Goal: Information Seeking & Learning: Learn about a topic

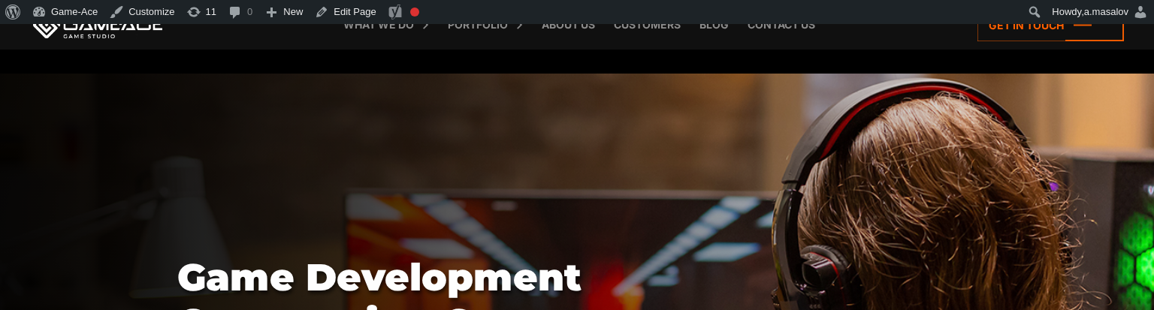
scroll to position [3730, 0]
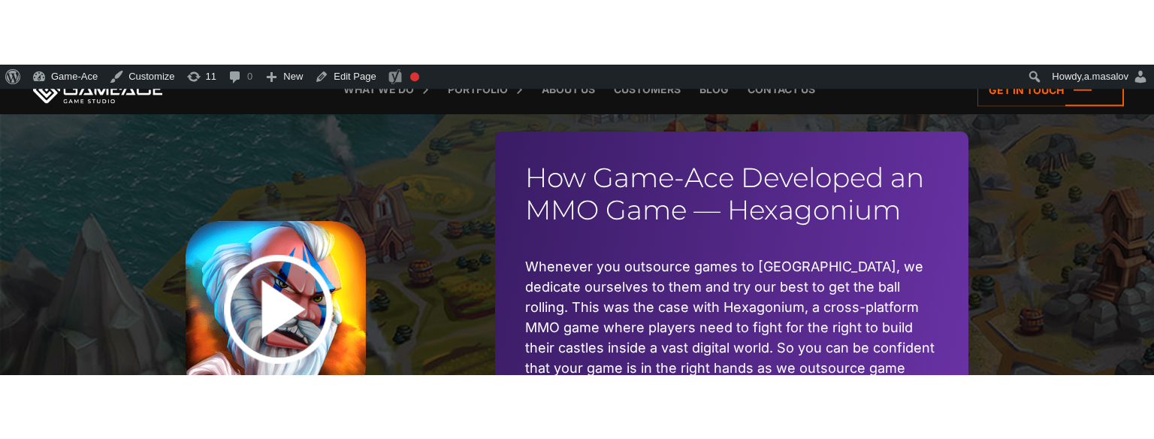
scroll to position [3776, 0]
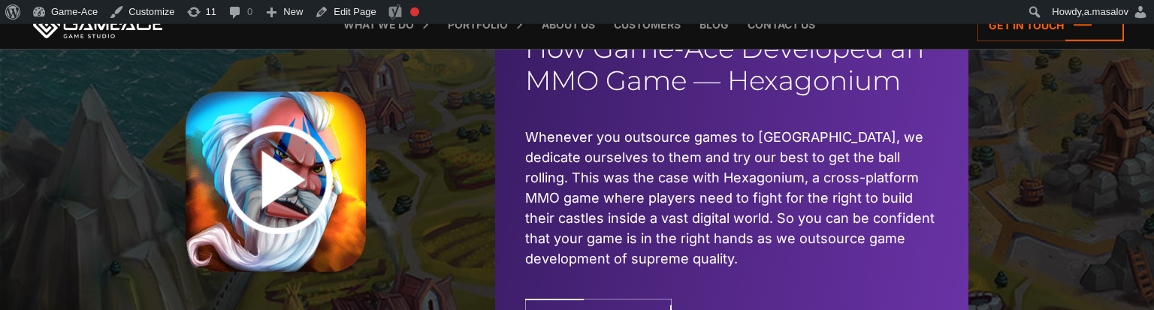
click at [286, 153] on link at bounding box center [280, 182] width 188 height 180
click at [326, 168] on link at bounding box center [280, 182] width 188 height 180
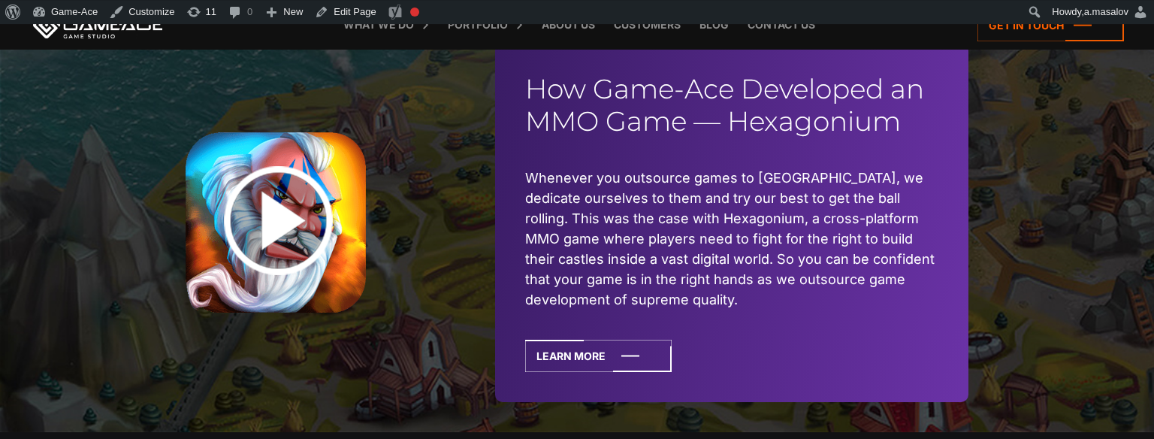
scroll to position [3745, 0]
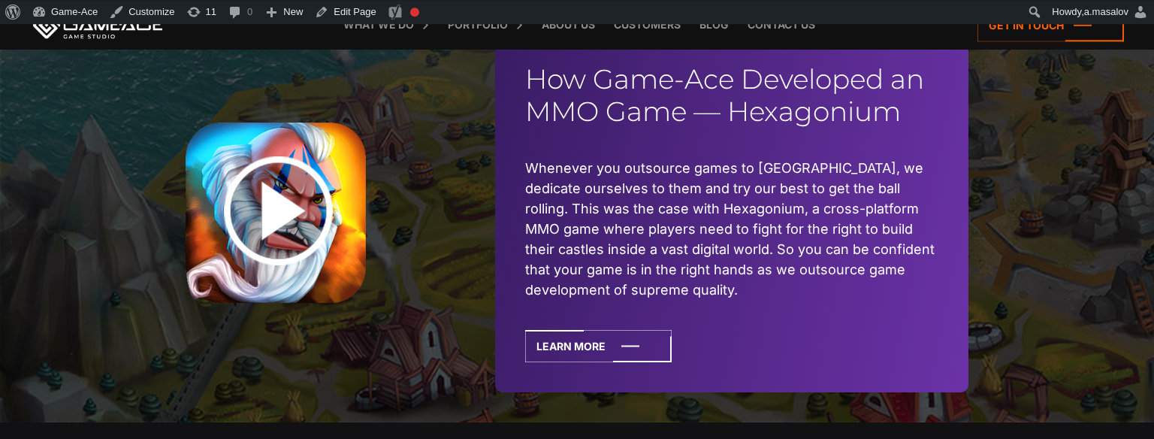
click at [273, 193] on link at bounding box center [280, 212] width 188 height 180
click at [299, 199] on link at bounding box center [280, 212] width 188 height 180
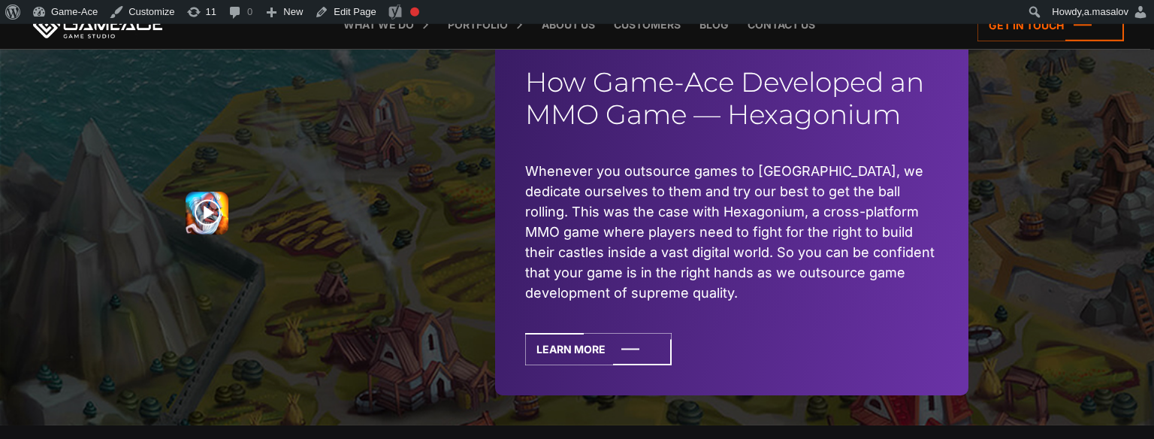
scroll to position [3744, 0]
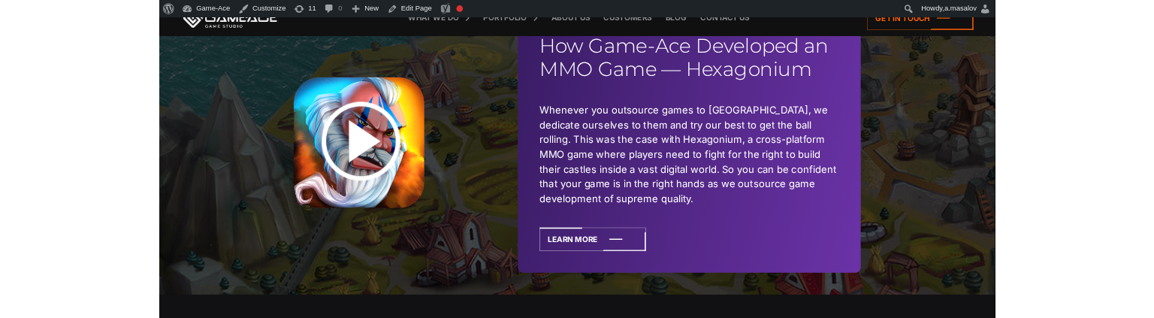
scroll to position [3760, 0]
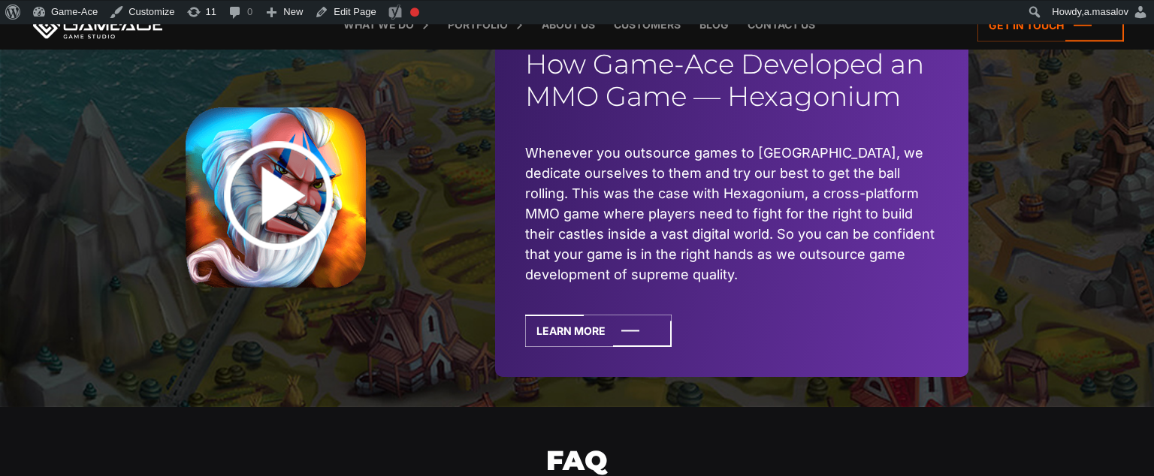
click at [270, 182] on link at bounding box center [280, 197] width 188 height 180
click at [285, 172] on link at bounding box center [280, 197] width 188 height 180
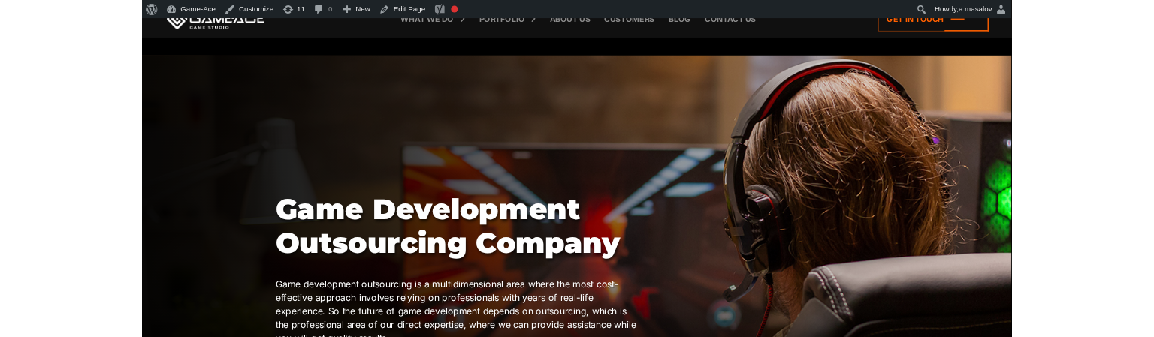
scroll to position [3751, 0]
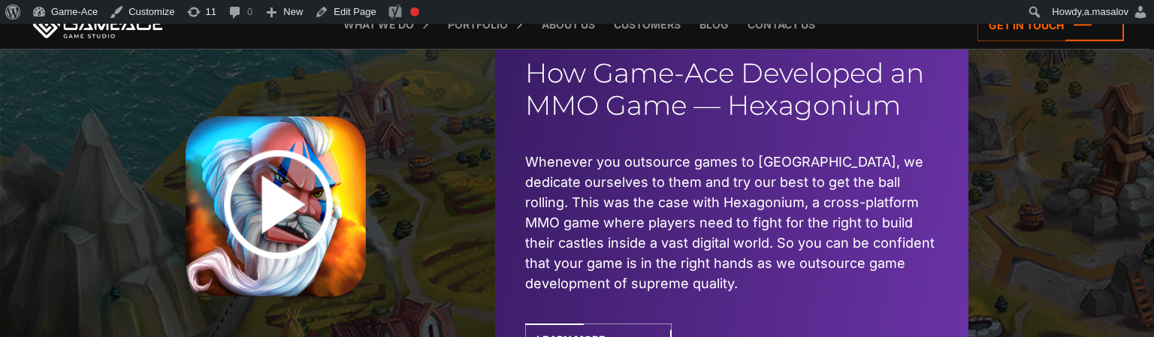
click at [280, 187] on link at bounding box center [280, 206] width 188 height 180
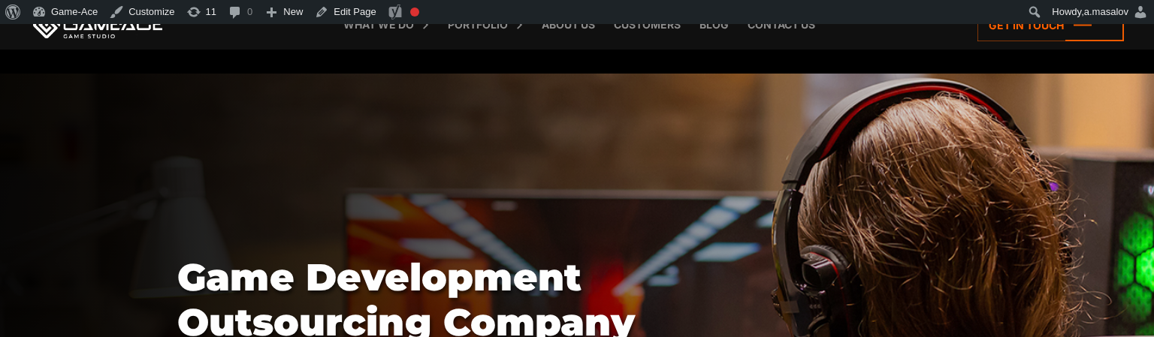
scroll to position [3816, 0]
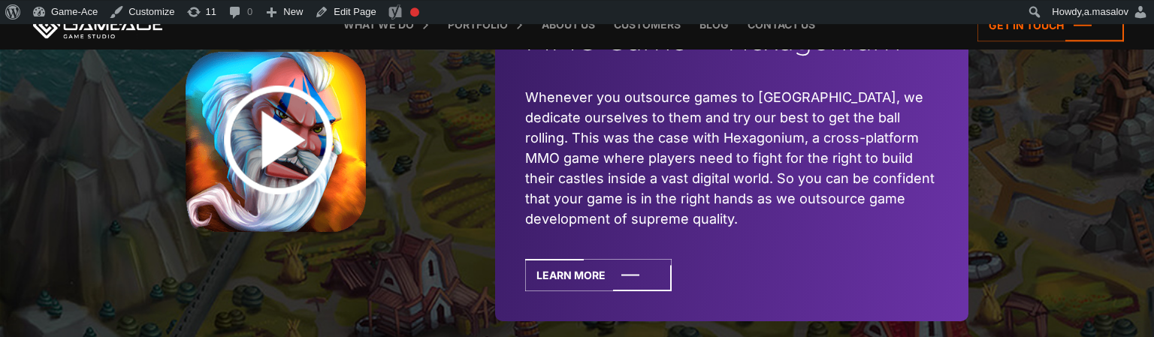
click at [286, 137] on link at bounding box center [280, 142] width 188 height 180
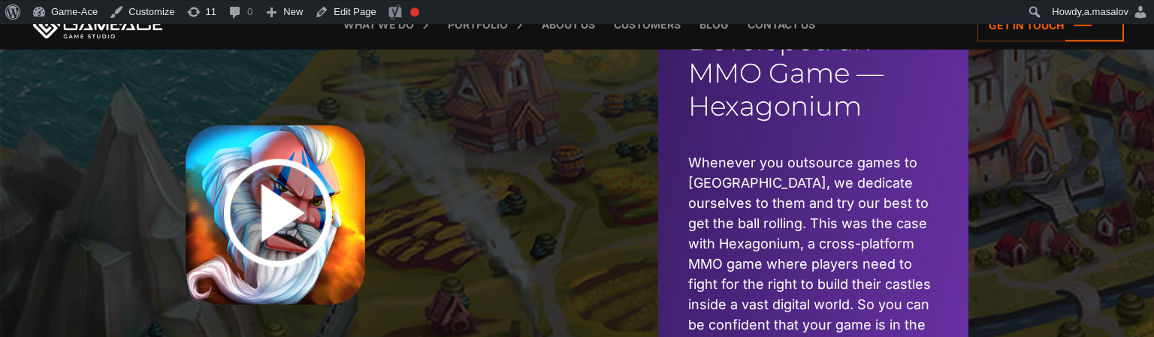
click at [288, 204] on link at bounding box center [422, 215] width 473 height 180
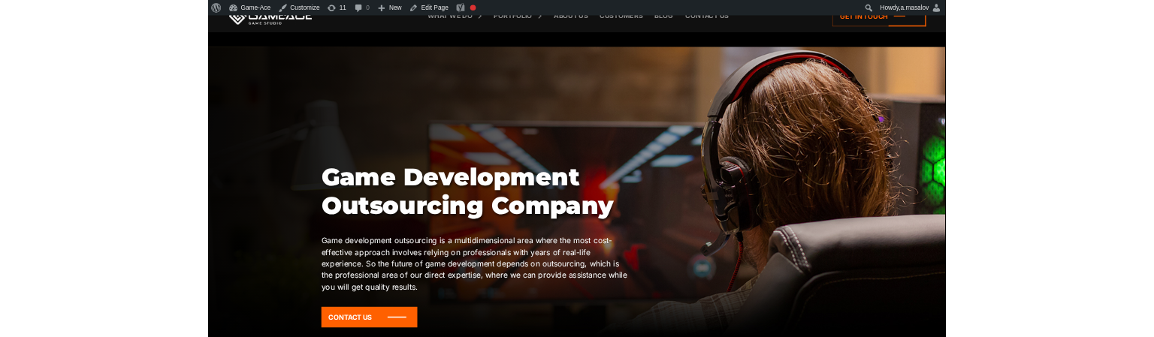
scroll to position [3672, 0]
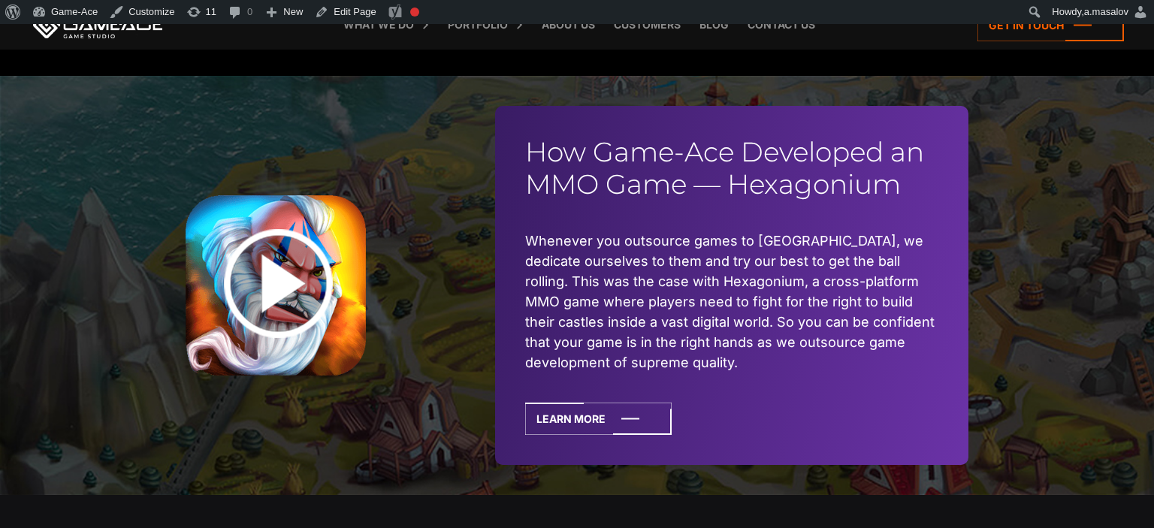
click at [280, 269] on link at bounding box center [280, 285] width 188 height 180
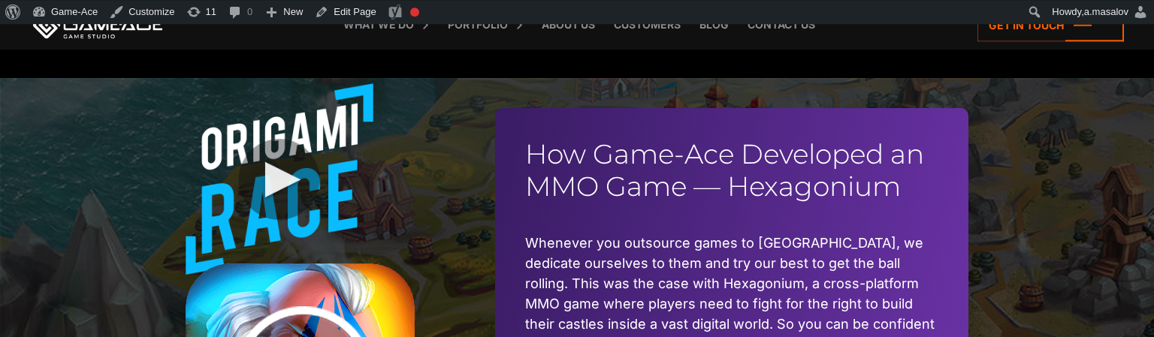
scroll to position [3669, 0]
click at [276, 160] on link at bounding box center [280, 288] width 188 height 409
click at [292, 166] on link at bounding box center [280, 288] width 188 height 409
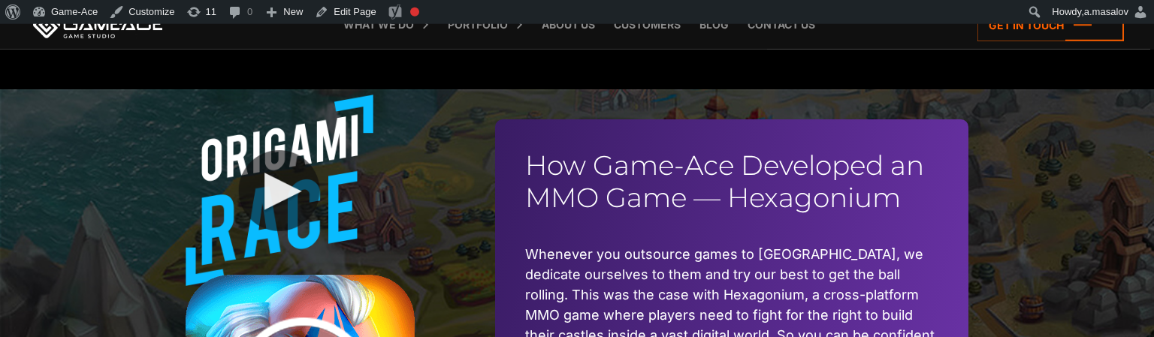
scroll to position [3660, 0]
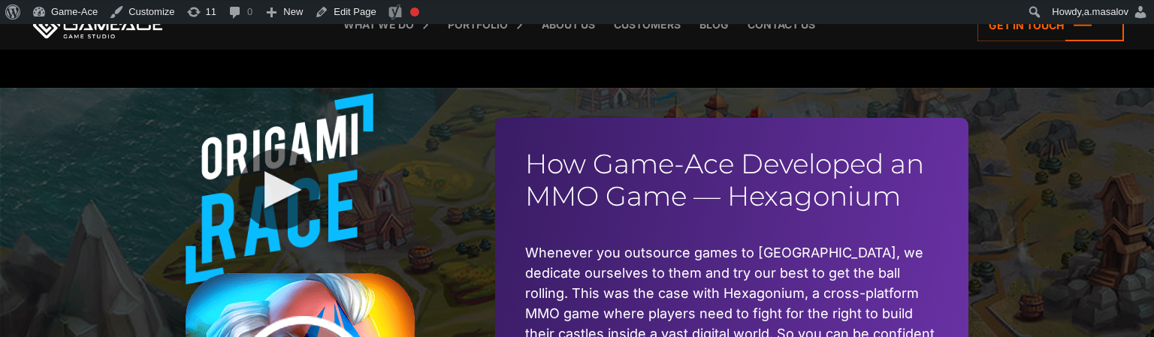
click at [285, 169] on link at bounding box center [280, 297] width 188 height 409
click at [274, 166] on link at bounding box center [280, 297] width 188 height 409
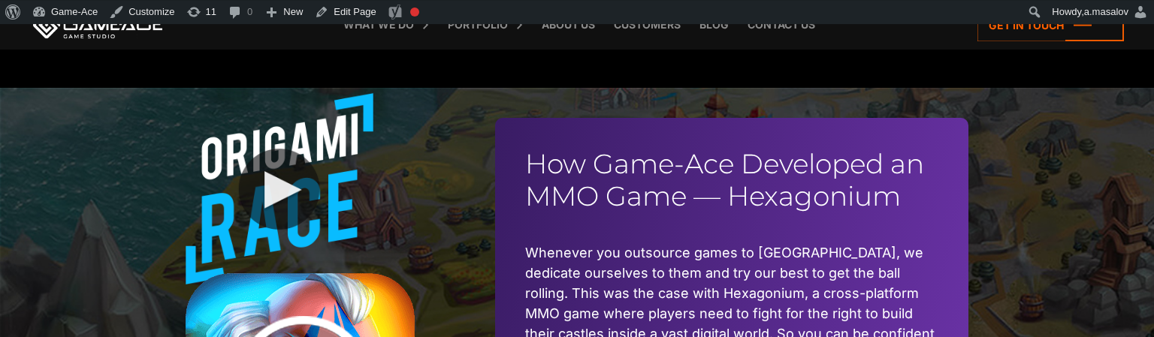
click at [274, 166] on link at bounding box center [280, 297] width 188 height 409
click at [280, 184] on link at bounding box center [280, 297] width 188 height 409
click at [367, 235] on link at bounding box center [280, 297] width 188 height 409
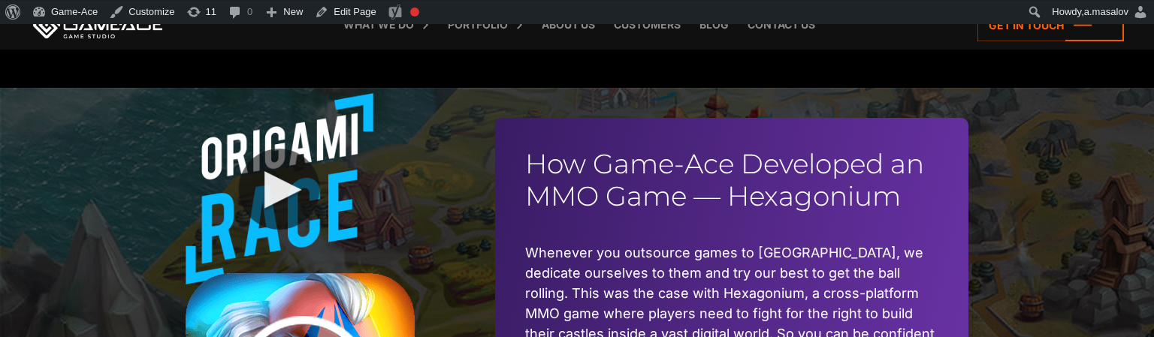
click at [367, 235] on link at bounding box center [280, 297] width 188 height 409
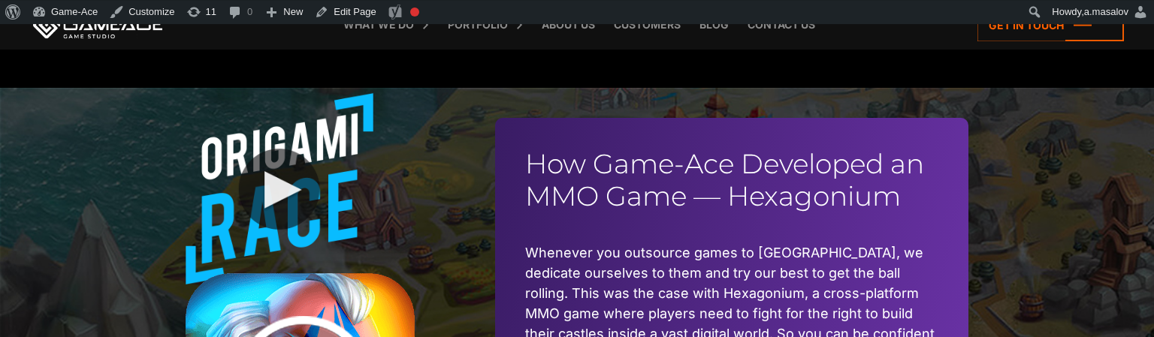
click at [367, 235] on link at bounding box center [280, 297] width 188 height 409
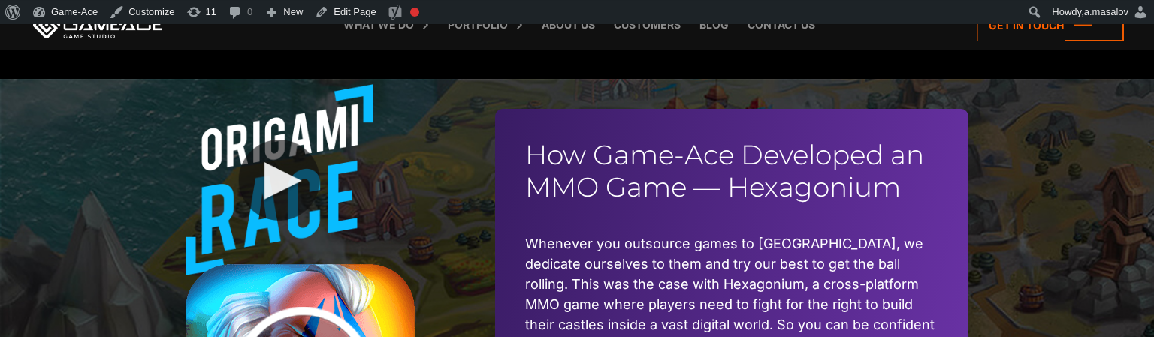
scroll to position [3667, 0]
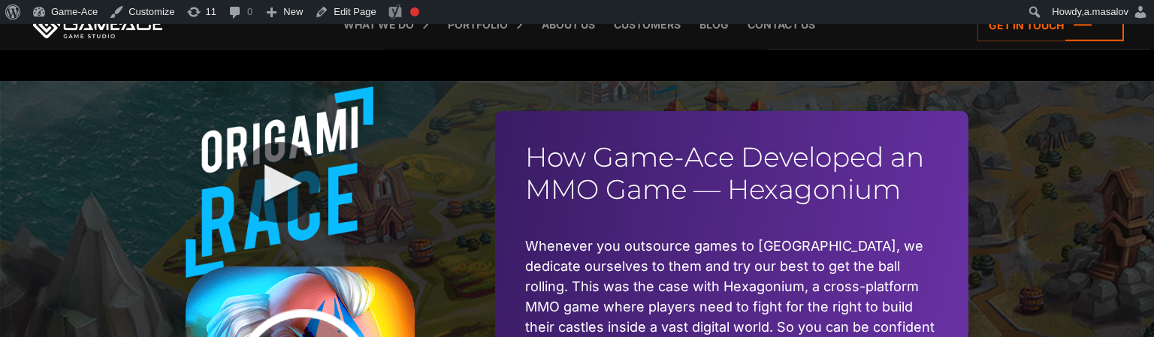
click at [247, 166] on link at bounding box center [280, 290] width 188 height 409
click at [257, 174] on link at bounding box center [280, 290] width 188 height 409
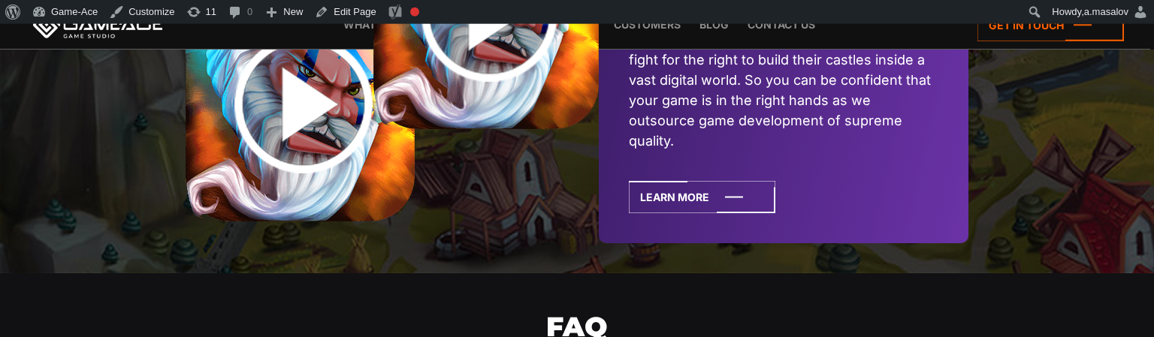
scroll to position [3845, 0]
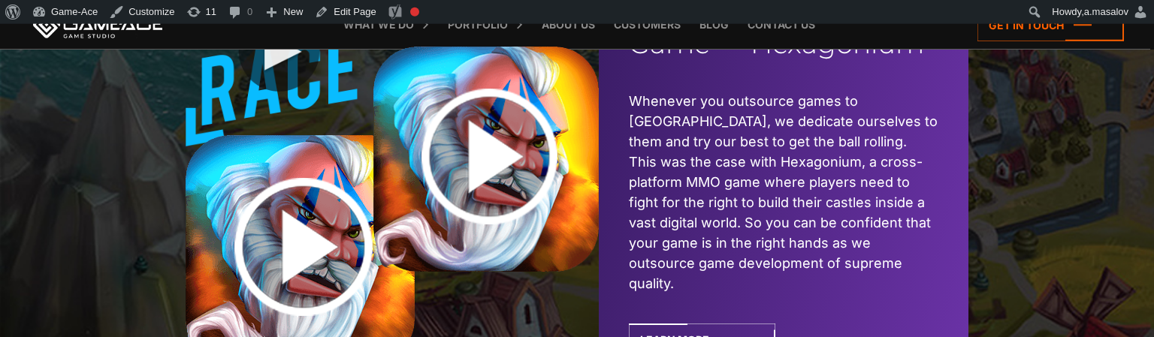
click at [314, 194] on img at bounding box center [300, 249] width 229 height 229
click at [476, 133] on img at bounding box center [485, 159] width 225 height 225
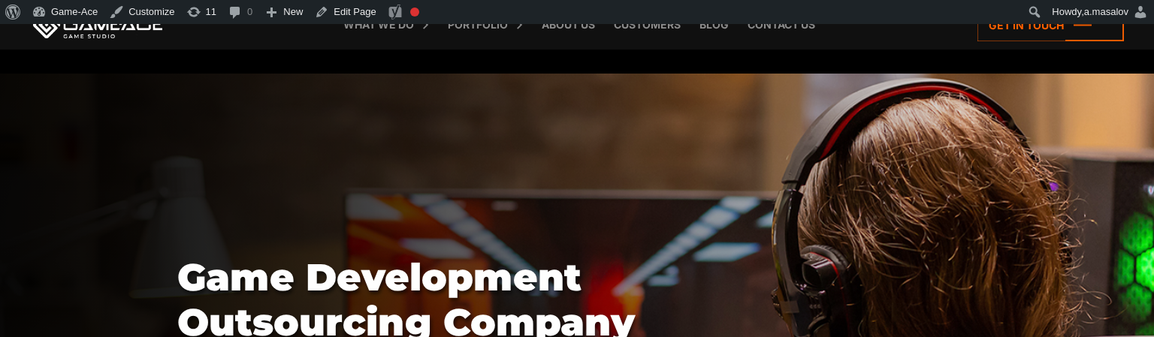
scroll to position [3730, 0]
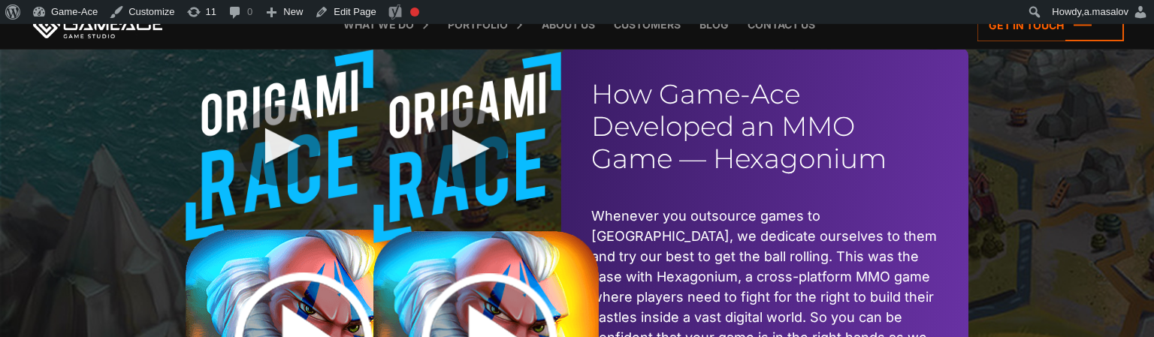
click at [464, 150] on link at bounding box center [467, 255] width 188 height 406
click at [481, 128] on link at bounding box center [467, 255] width 188 height 406
click at [488, 160] on link at bounding box center [467, 255] width 188 height 406
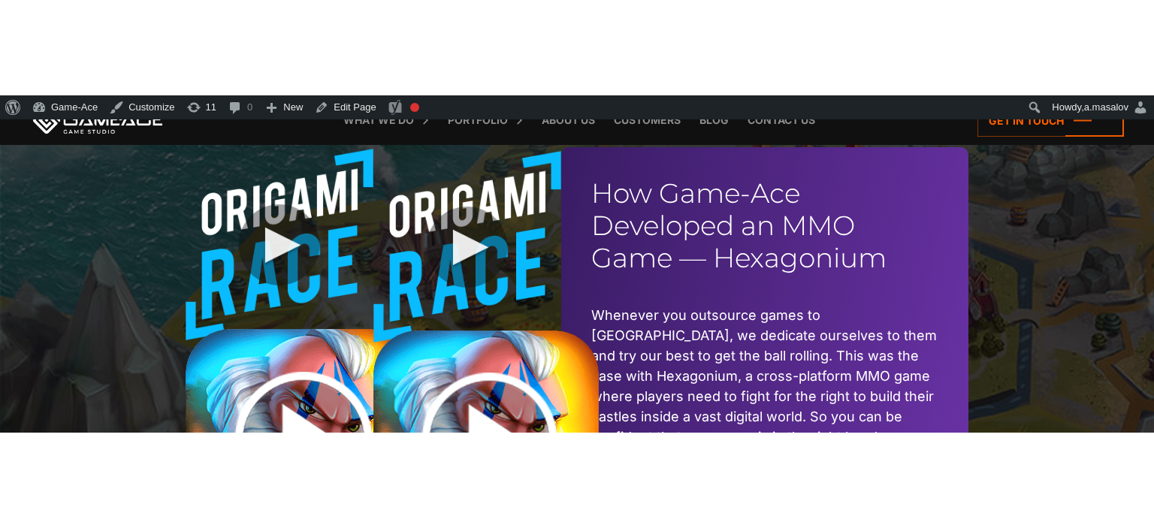
scroll to position [3738, 0]
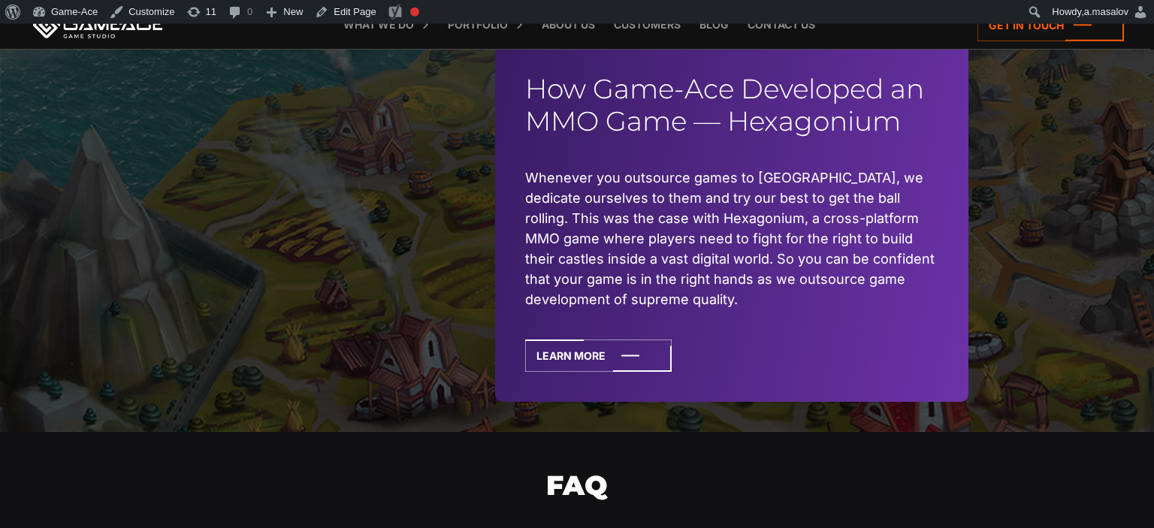
scroll to position [3654, 0]
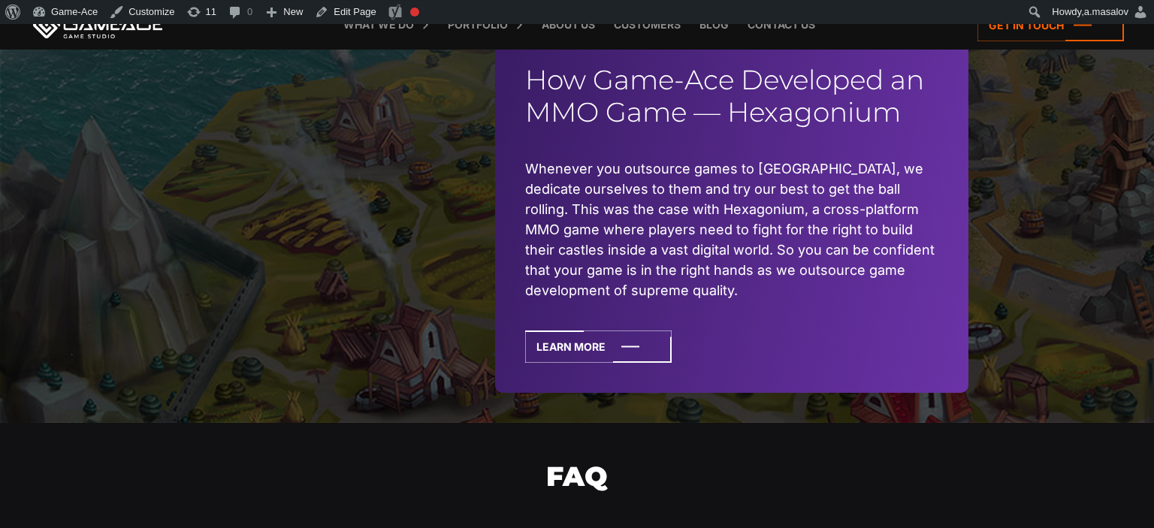
scroll to position [3725, 0]
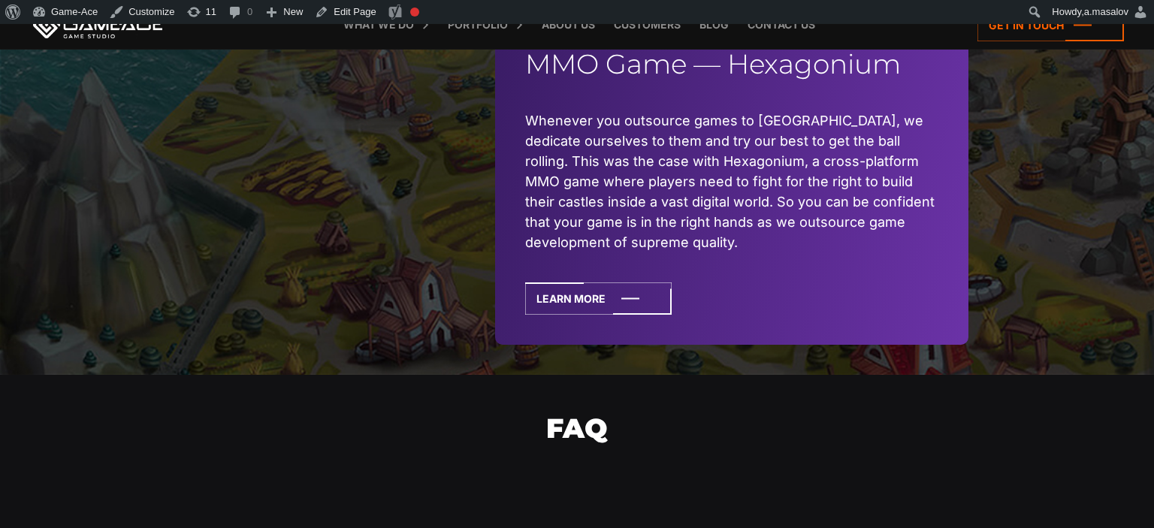
scroll to position [3793, 0]
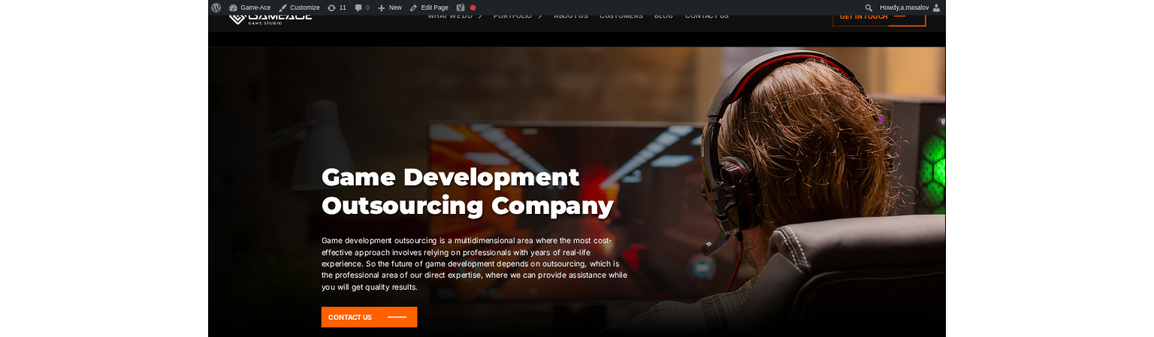
scroll to position [3810, 0]
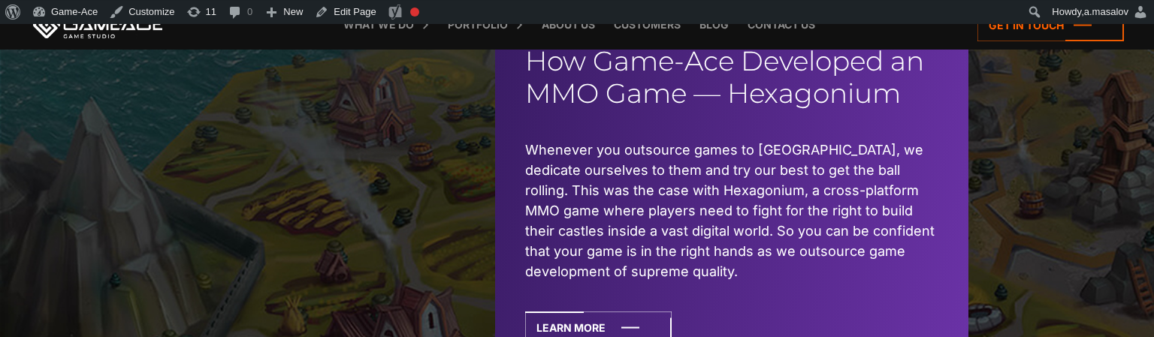
scroll to position [3764, 0]
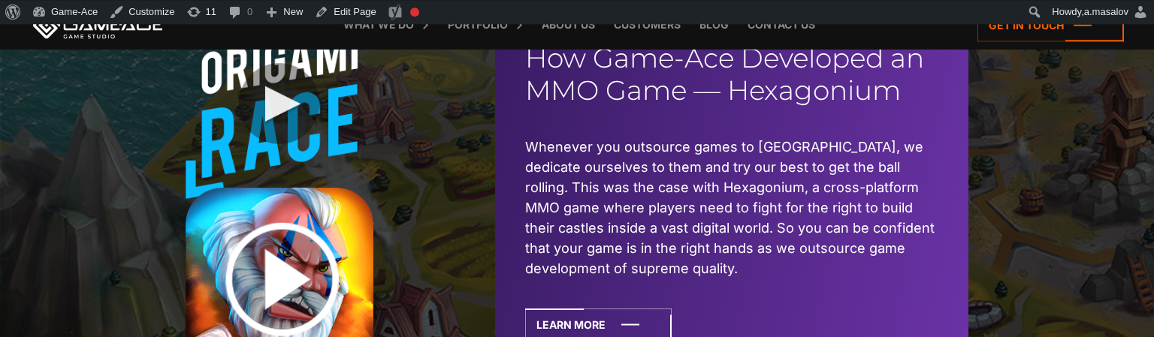
scroll to position [3769, 0]
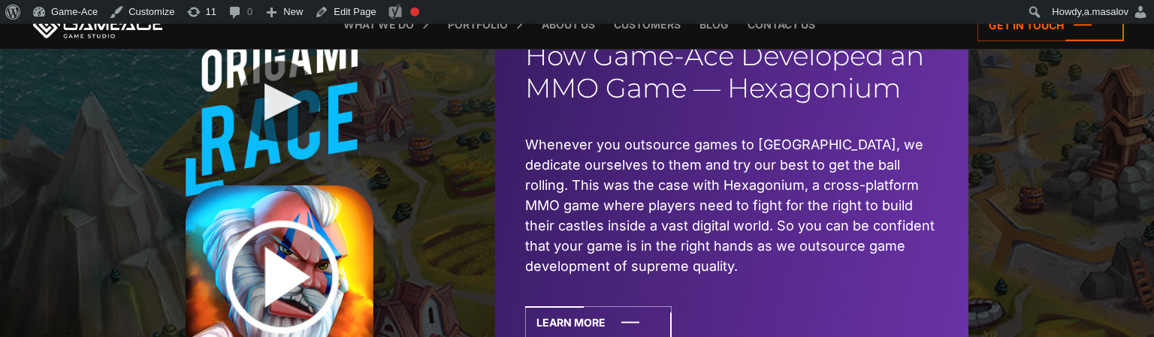
click at [277, 98] on link at bounding box center [280, 189] width 188 height 368
click at [281, 253] on img at bounding box center [280, 280] width 188 height 188
click at [304, 246] on img at bounding box center [280, 280] width 188 height 188
click at [288, 113] on link at bounding box center [280, 189] width 188 height 368
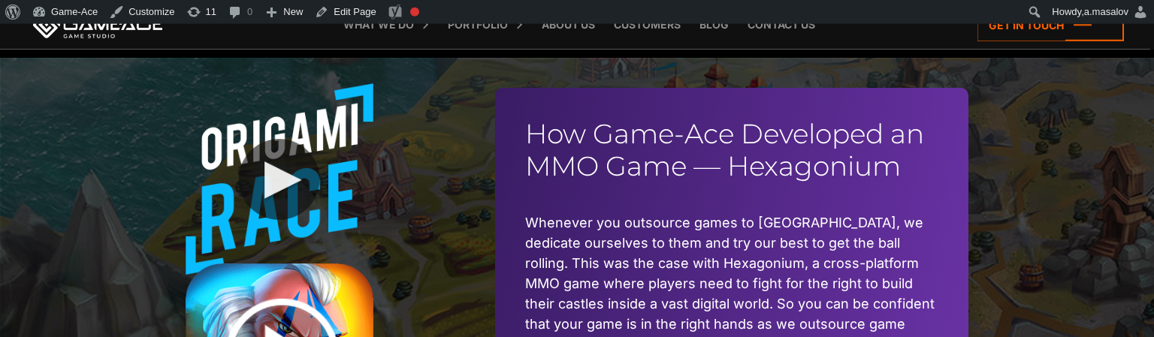
scroll to position [3685, 0]
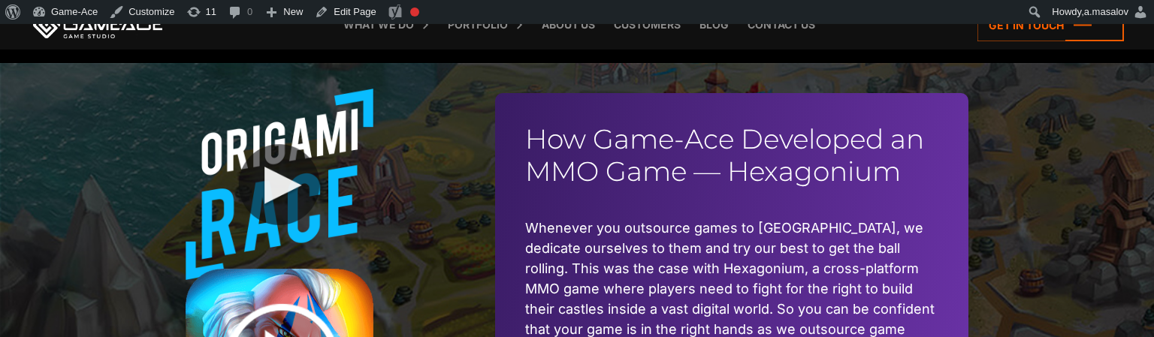
click at [272, 174] on link at bounding box center [280, 273] width 188 height 368
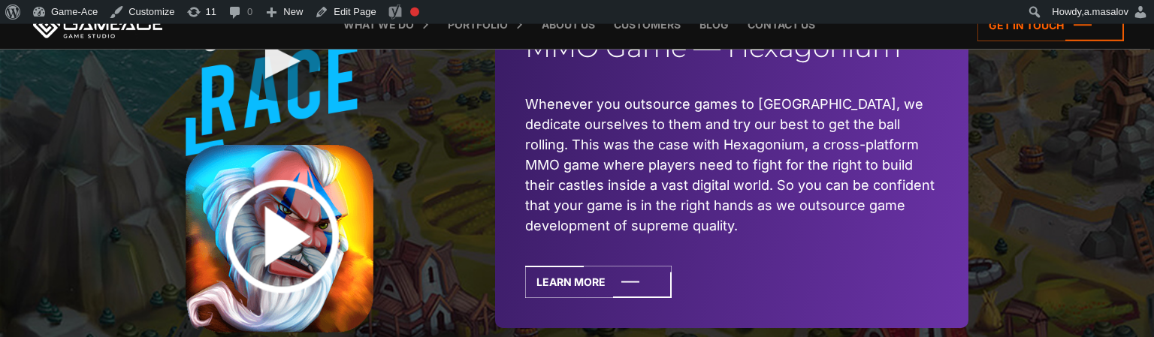
scroll to position [3790, 0]
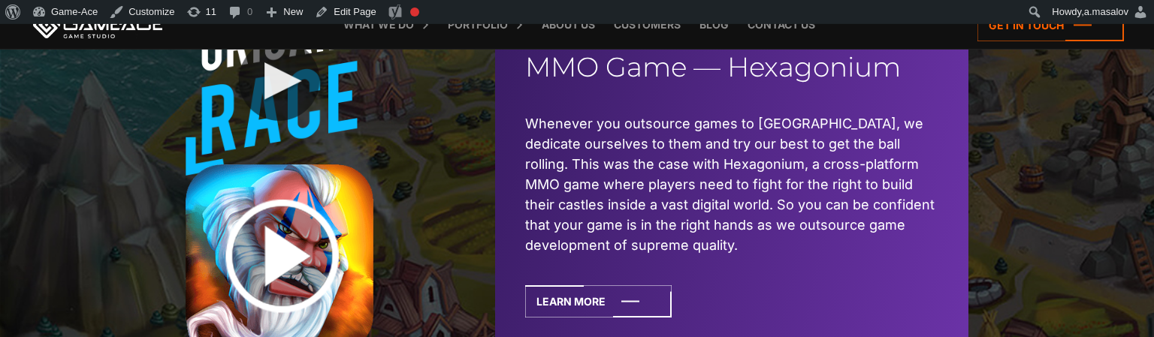
click at [290, 225] on img at bounding box center [280, 259] width 188 height 188
click at [285, 111] on link at bounding box center [280, 168] width 188 height 368
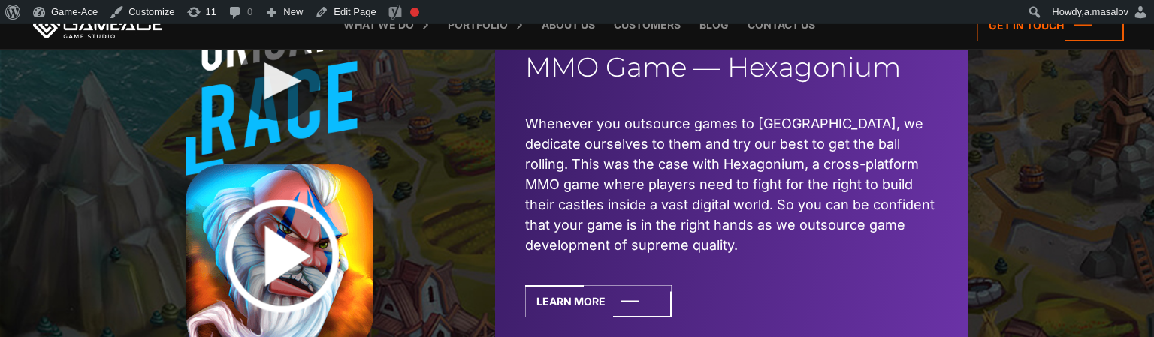
click at [285, 111] on link at bounding box center [280, 168] width 188 height 368
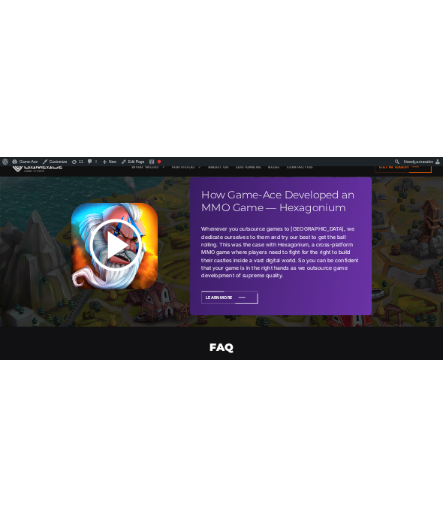
scroll to position [3723, 0]
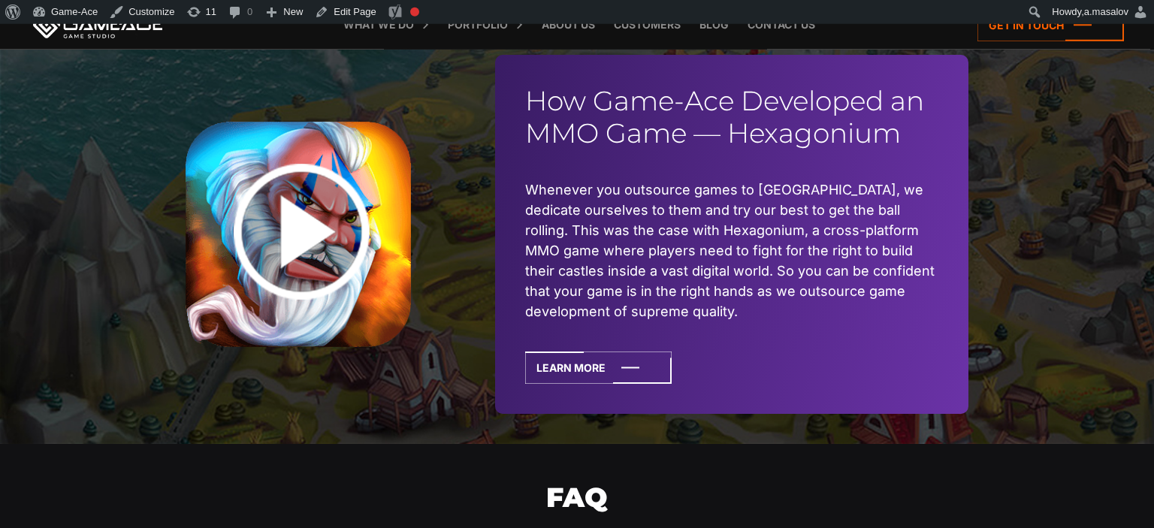
click at [322, 210] on img at bounding box center [298, 234] width 225 height 225
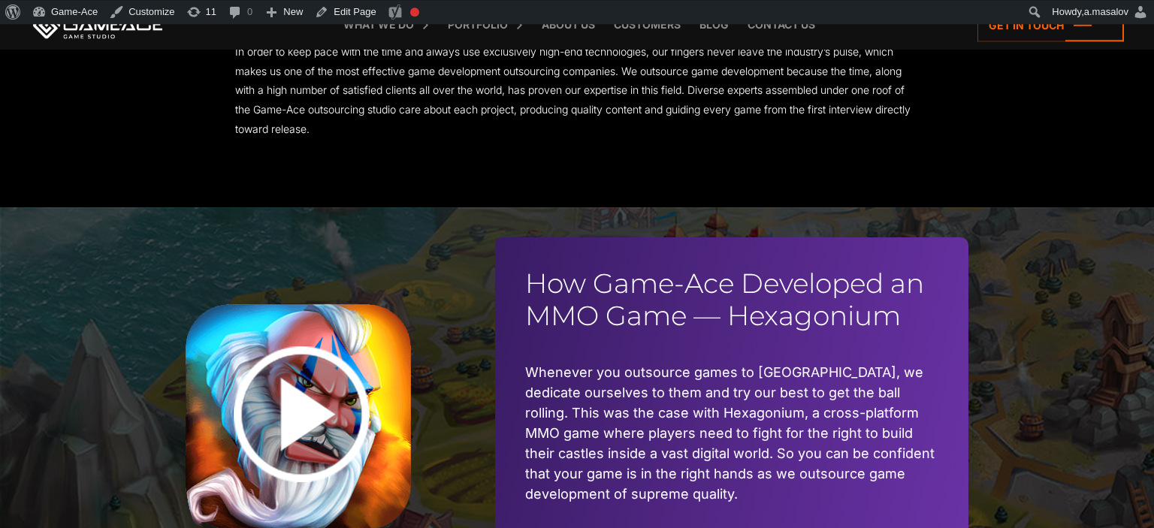
scroll to position [3537, 0]
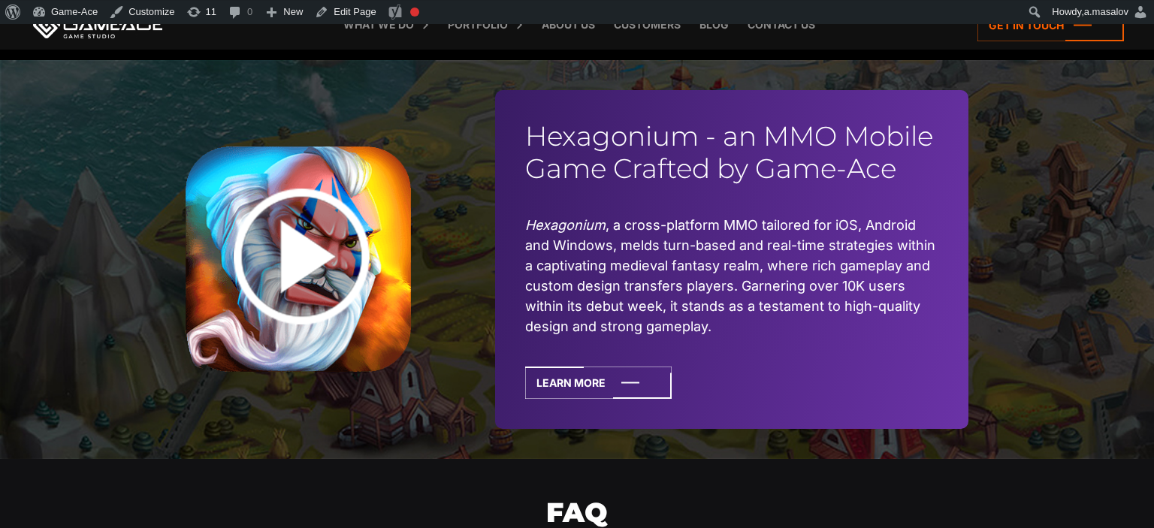
scroll to position [5352, 0]
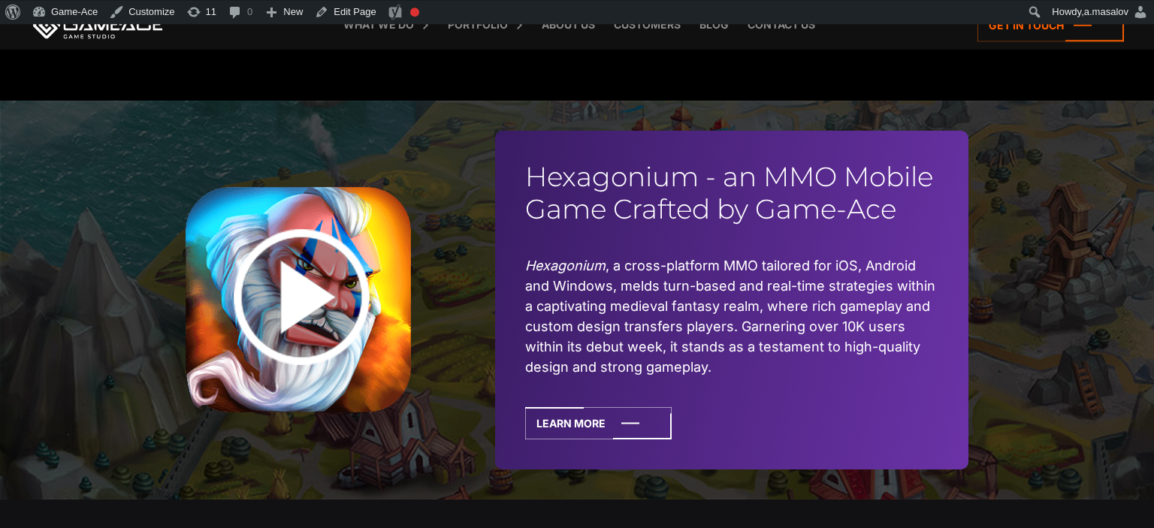
click at [290, 286] on img at bounding box center [298, 299] width 225 height 225
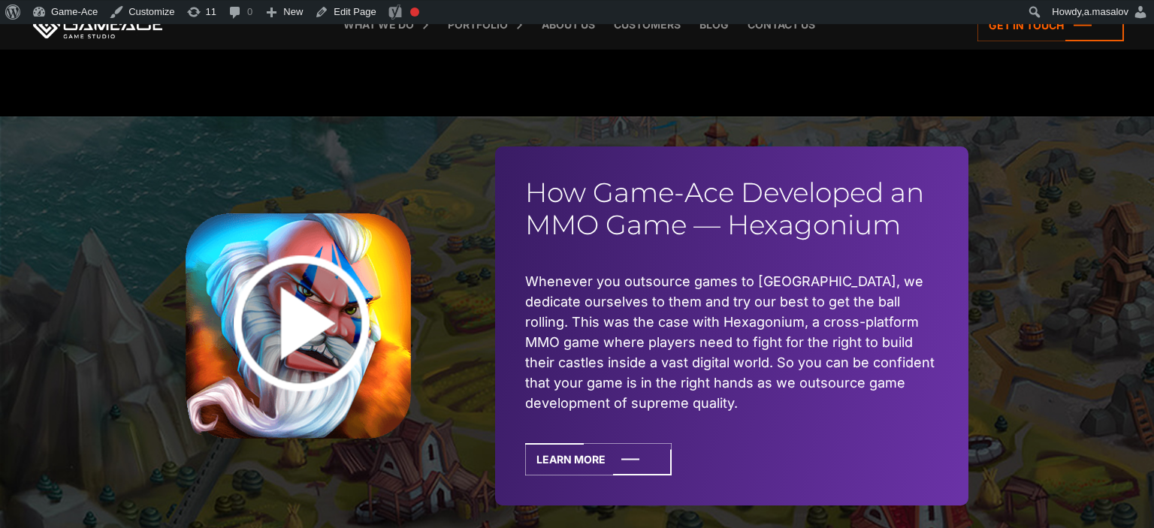
scroll to position [3630, 0]
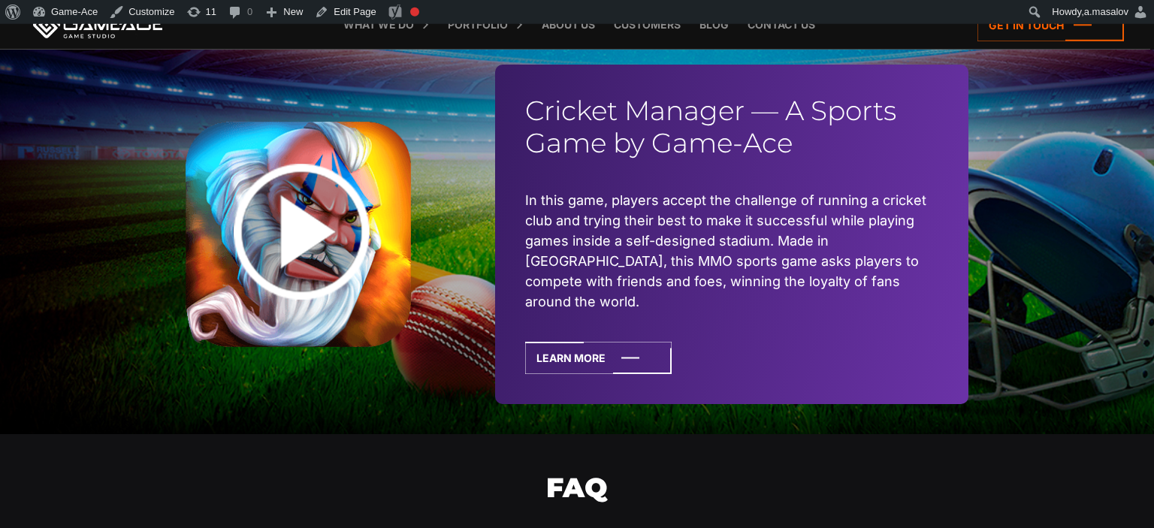
scroll to position [3646, 0]
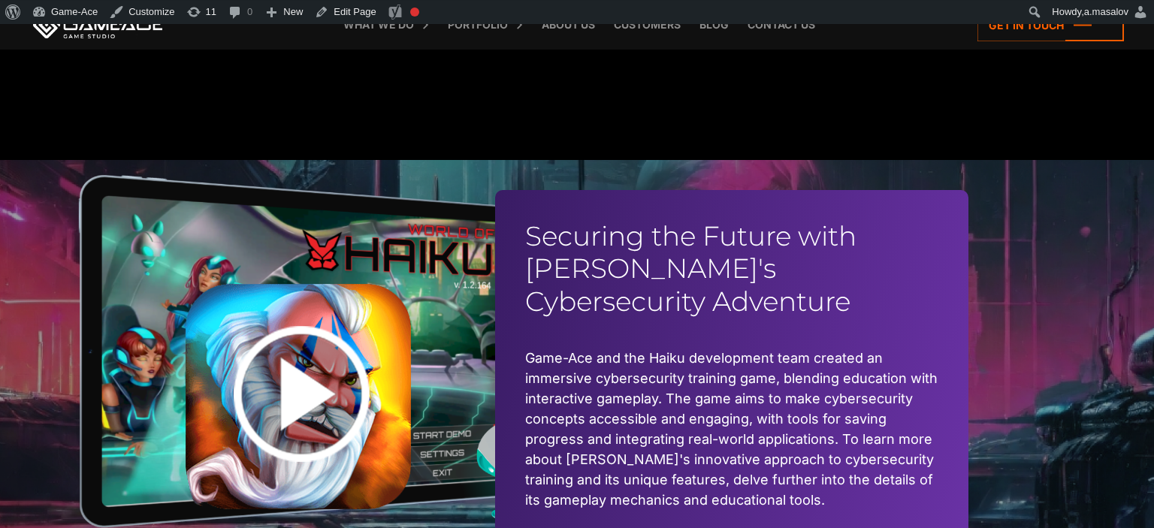
scroll to position [4733, 0]
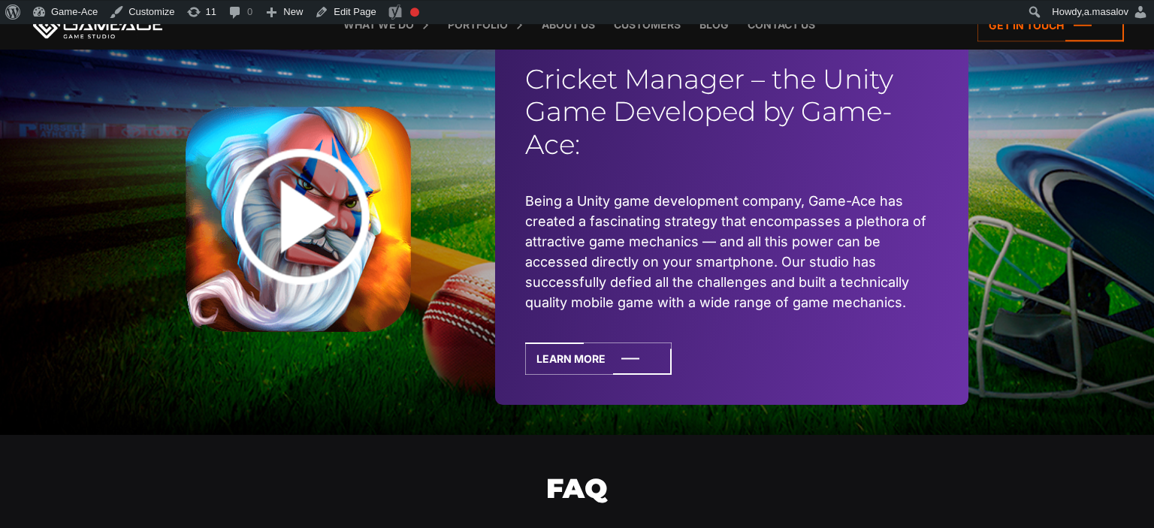
scroll to position [3673, 0]
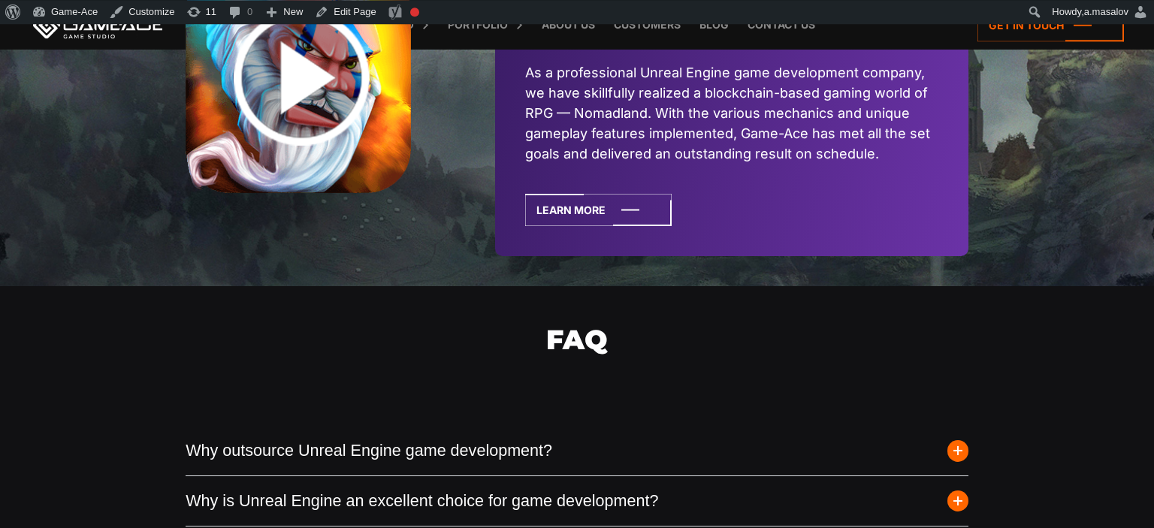
scroll to position [3553, 0]
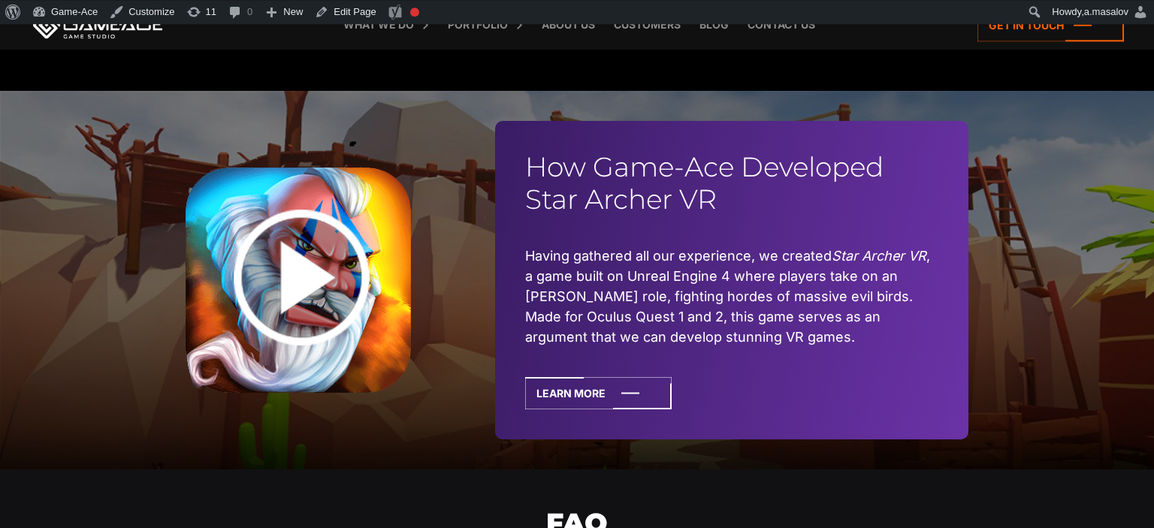
scroll to position [4764, 0]
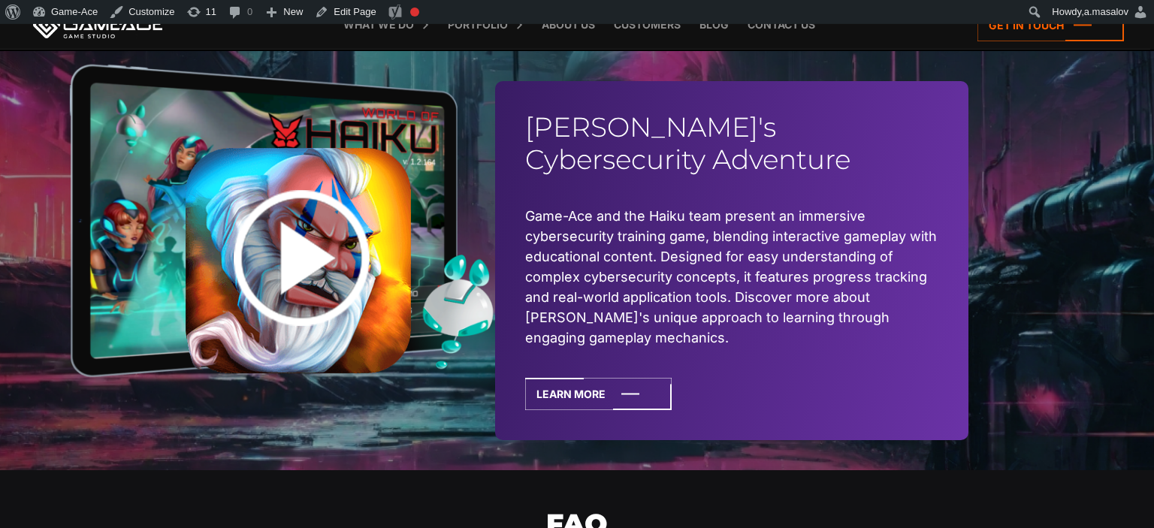
scroll to position [3440, 0]
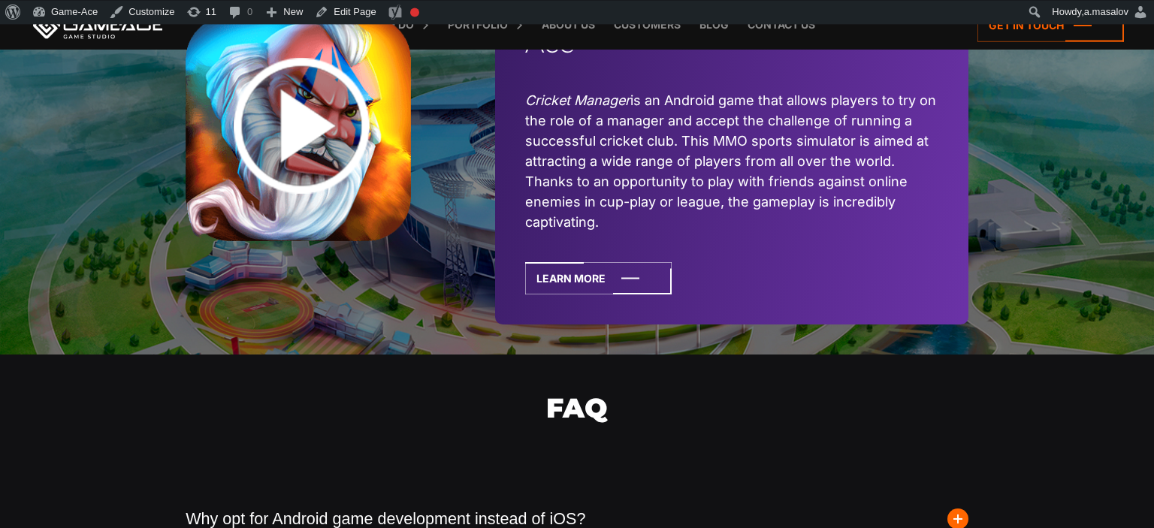
scroll to position [4107, 0]
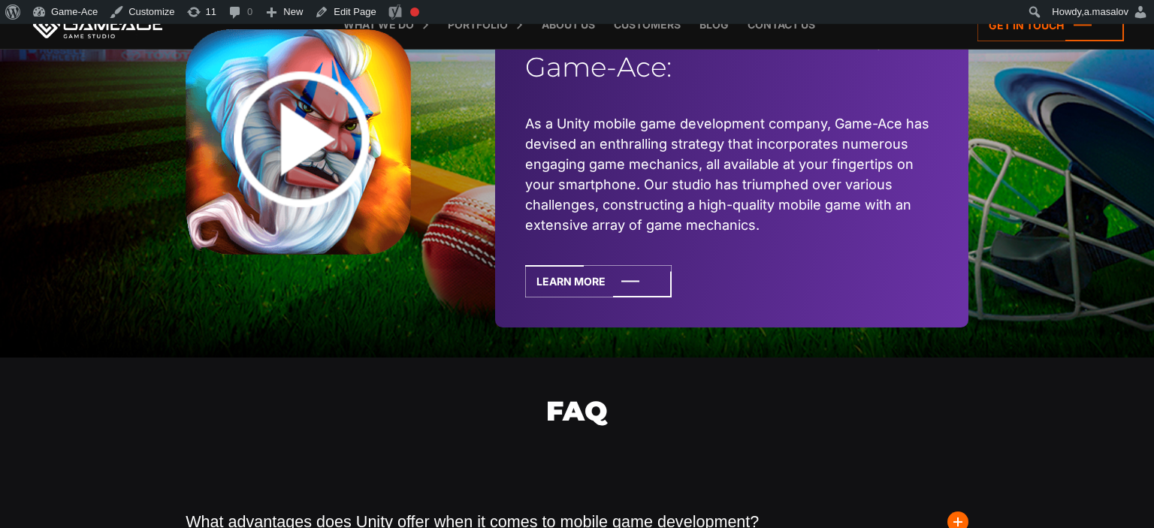
scroll to position [3821, 0]
